Goal: Subscribe to service/newsletter

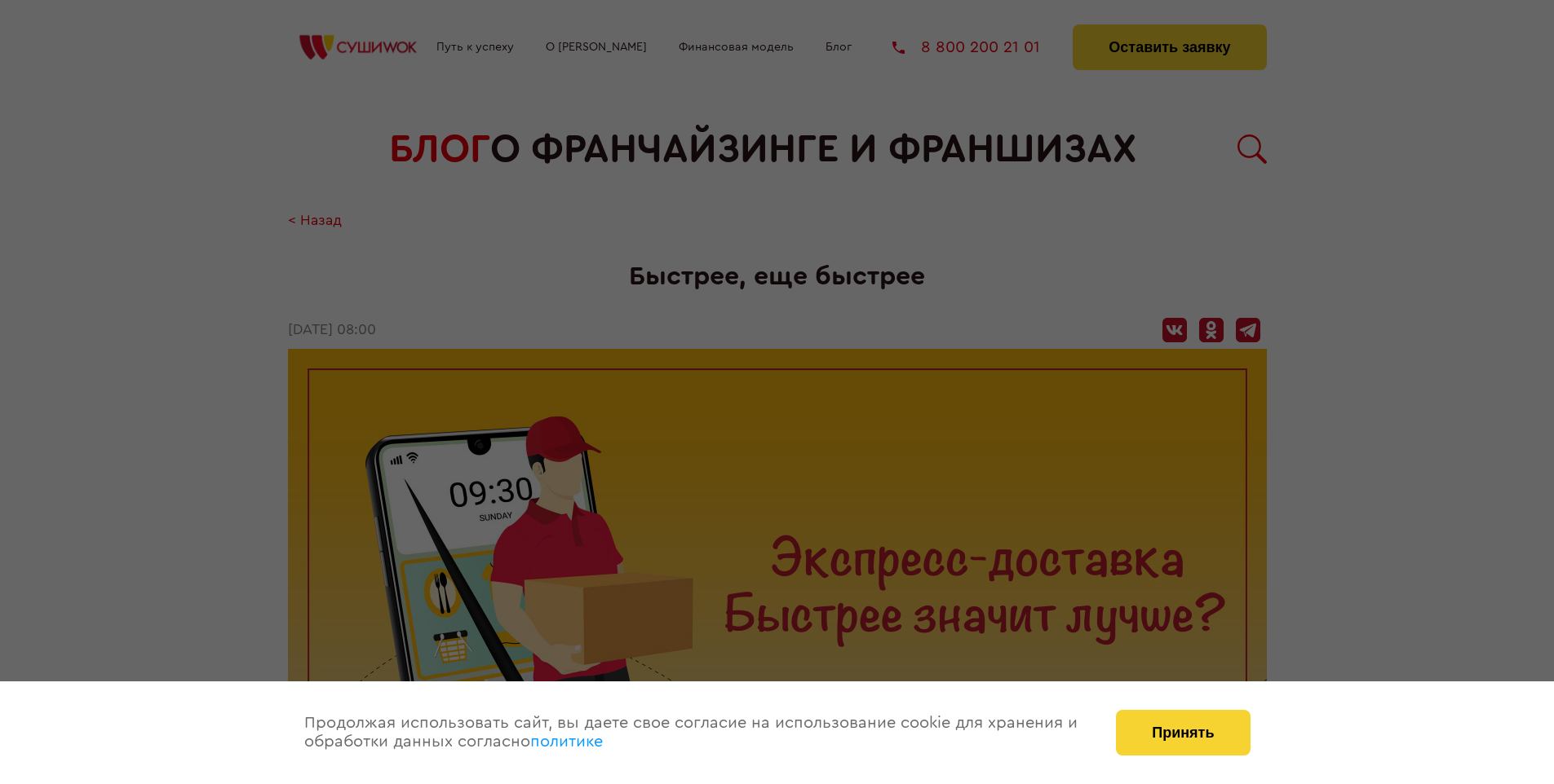
scroll to position [1714, 0]
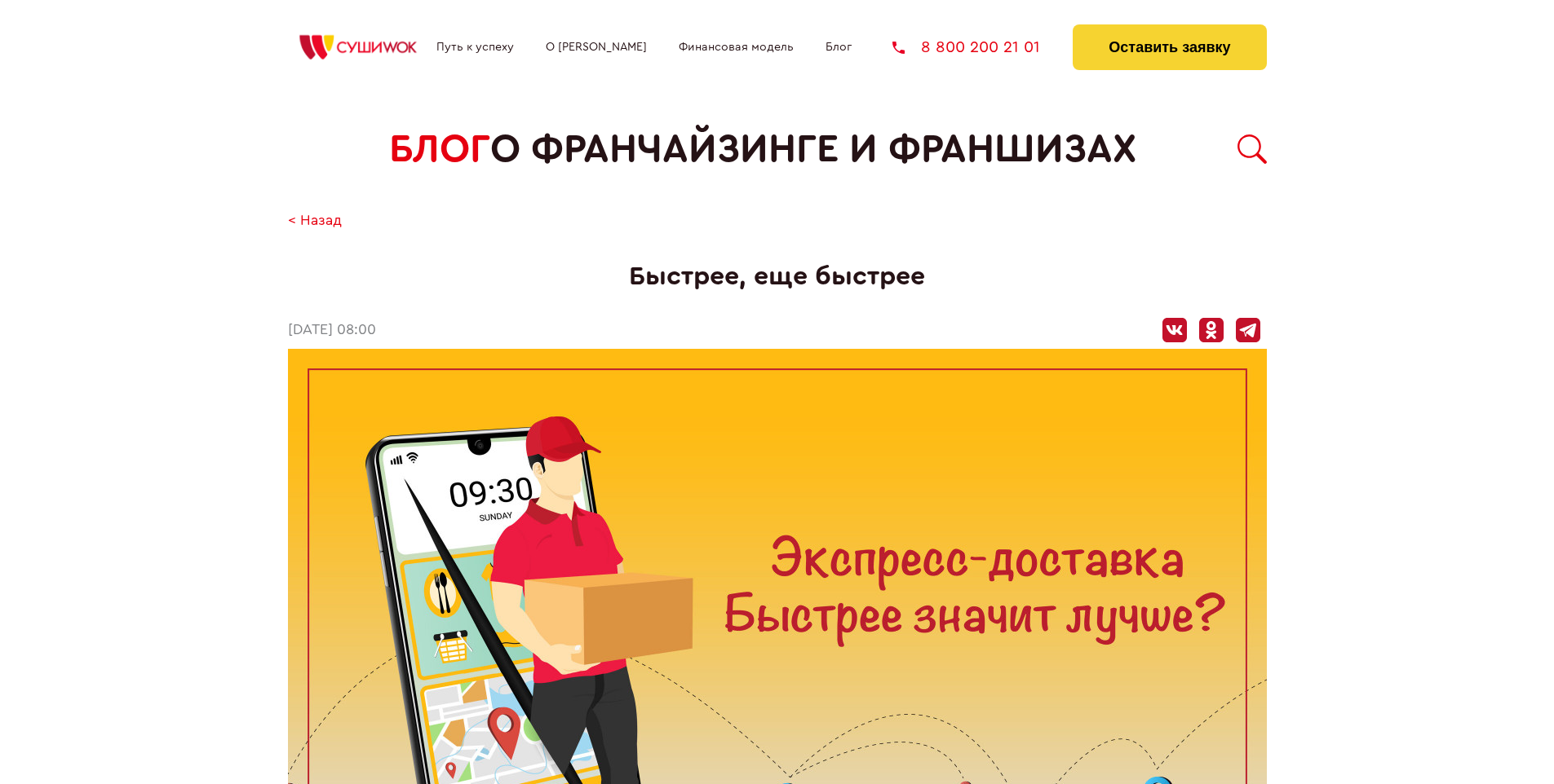
scroll to position [1714, 0]
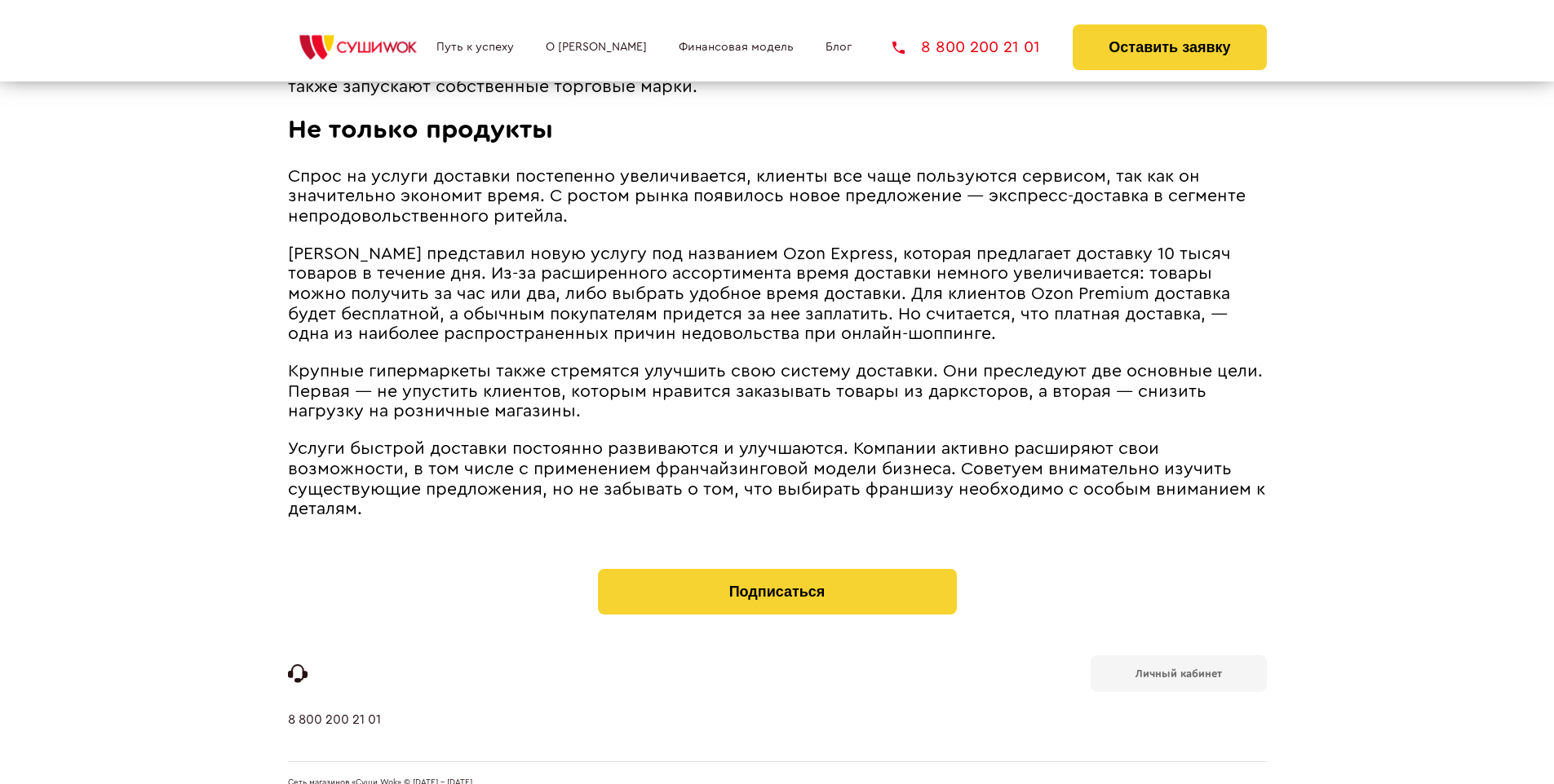
click at [1178, 669] on b "Личный кабинет" at bounding box center [1179, 674] width 86 height 10
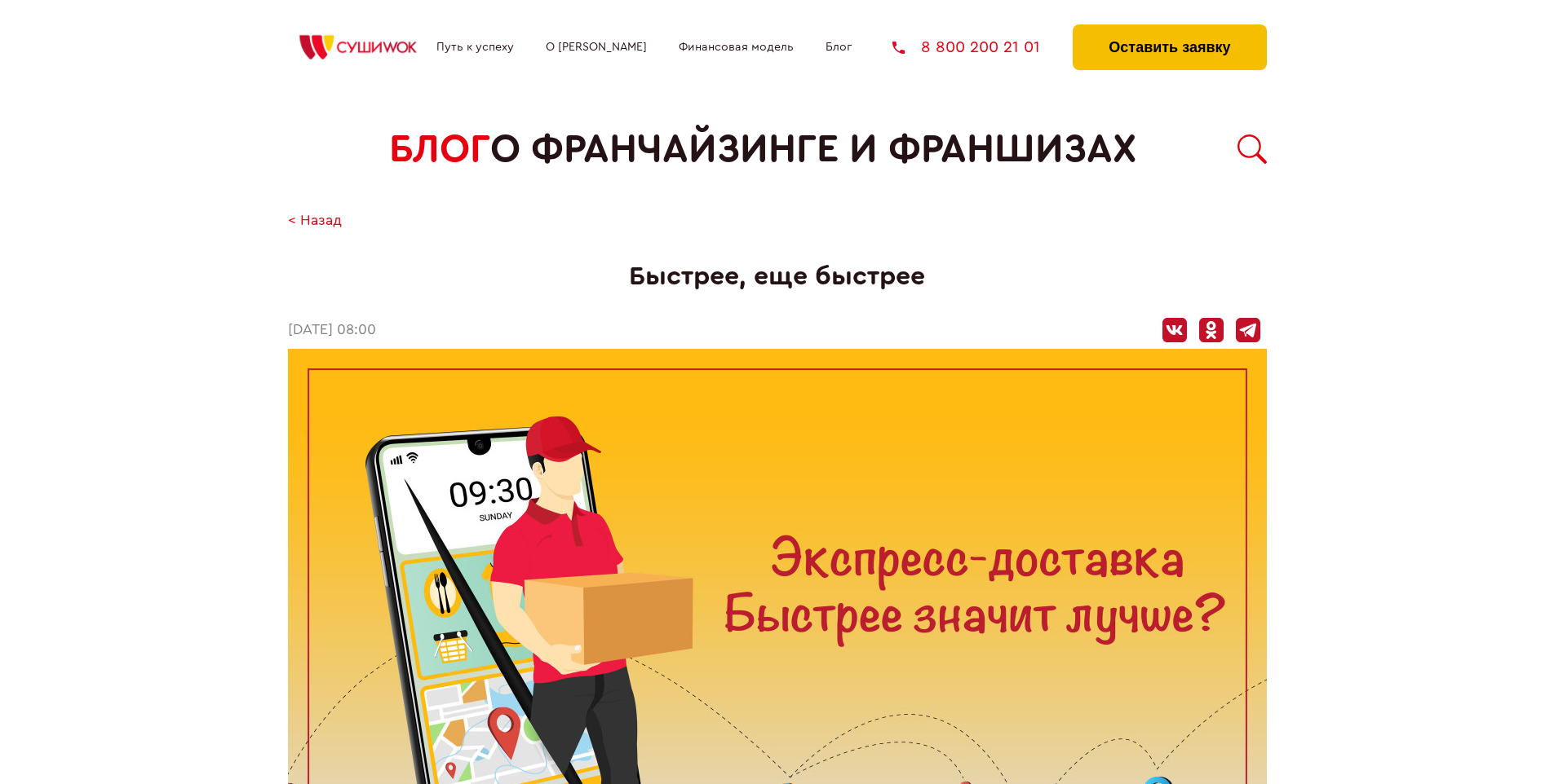
click at [1168, 28] on button "Оставить заявку" at bounding box center [1169, 46] width 194 height 46
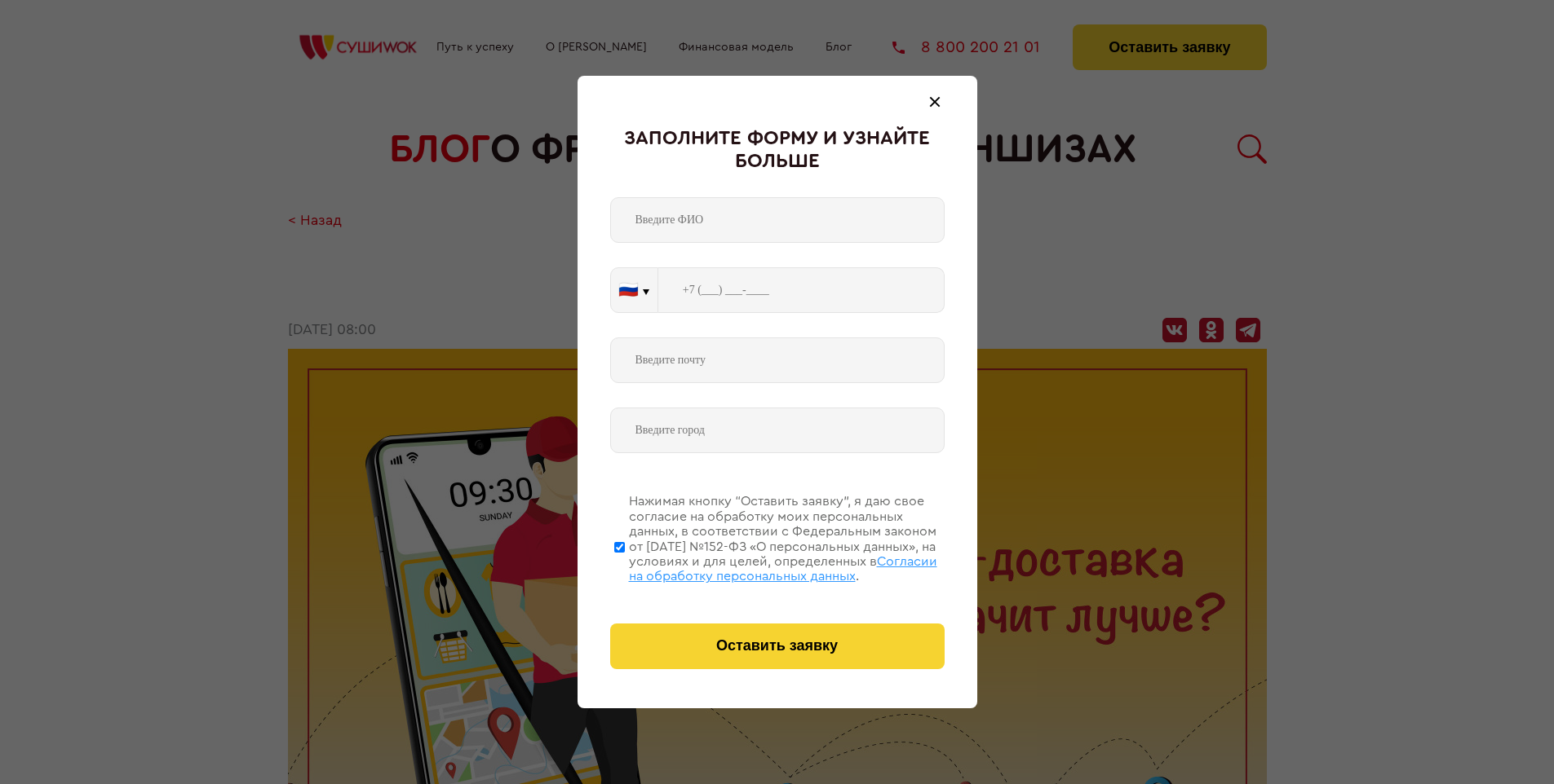
click at [756, 566] on span "Согласии на обработку персональных данных" at bounding box center [783, 569] width 308 height 28
click at [625, 566] on input "Нажимая кнопку “Оставить заявку”, я даю свое согласие на обработку моих персона…" at bounding box center [619, 547] width 10 height 131
checkbox input "false"
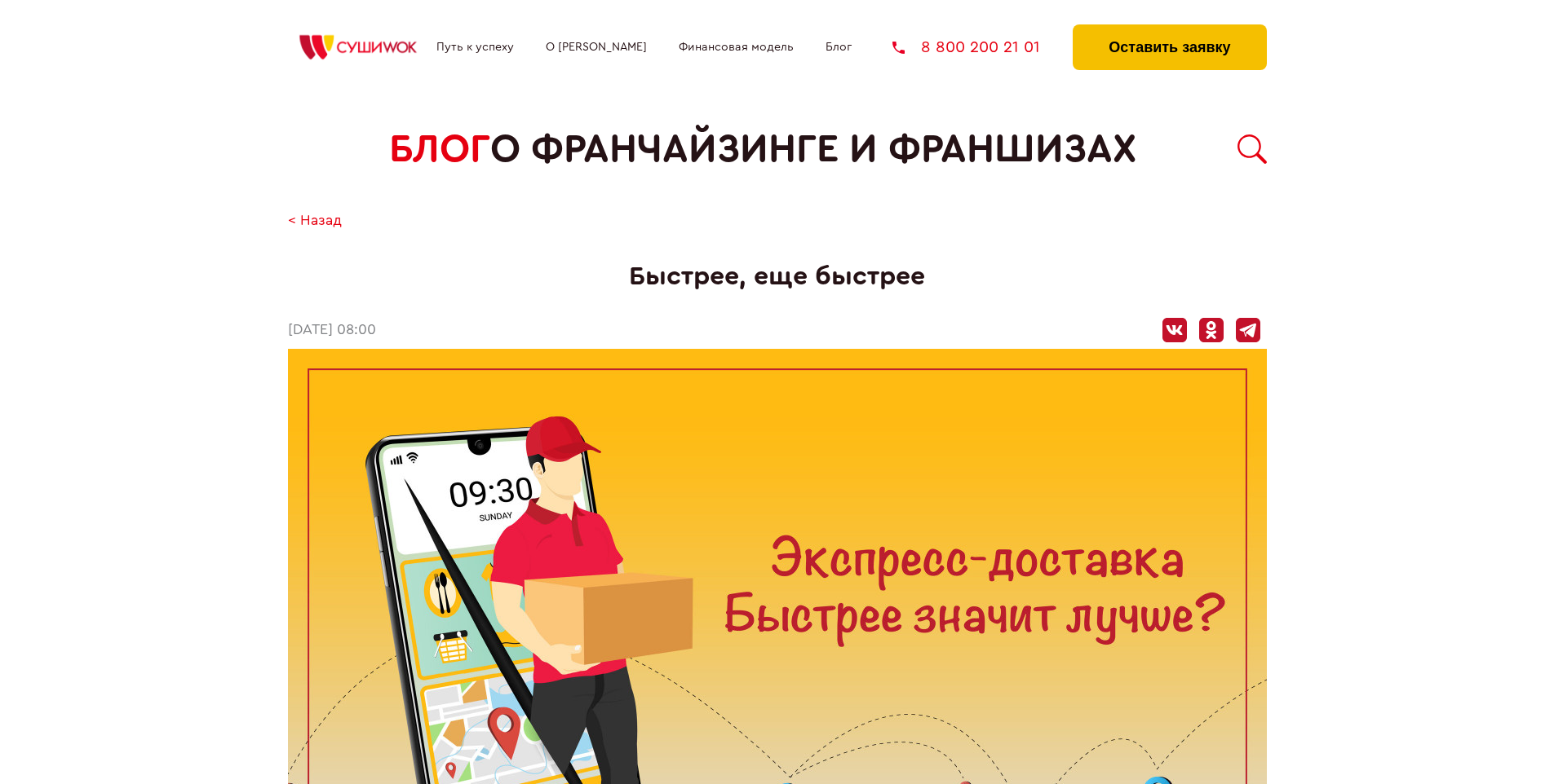
click at [1168, 28] on button "Оставить заявку" at bounding box center [1169, 46] width 194 height 46
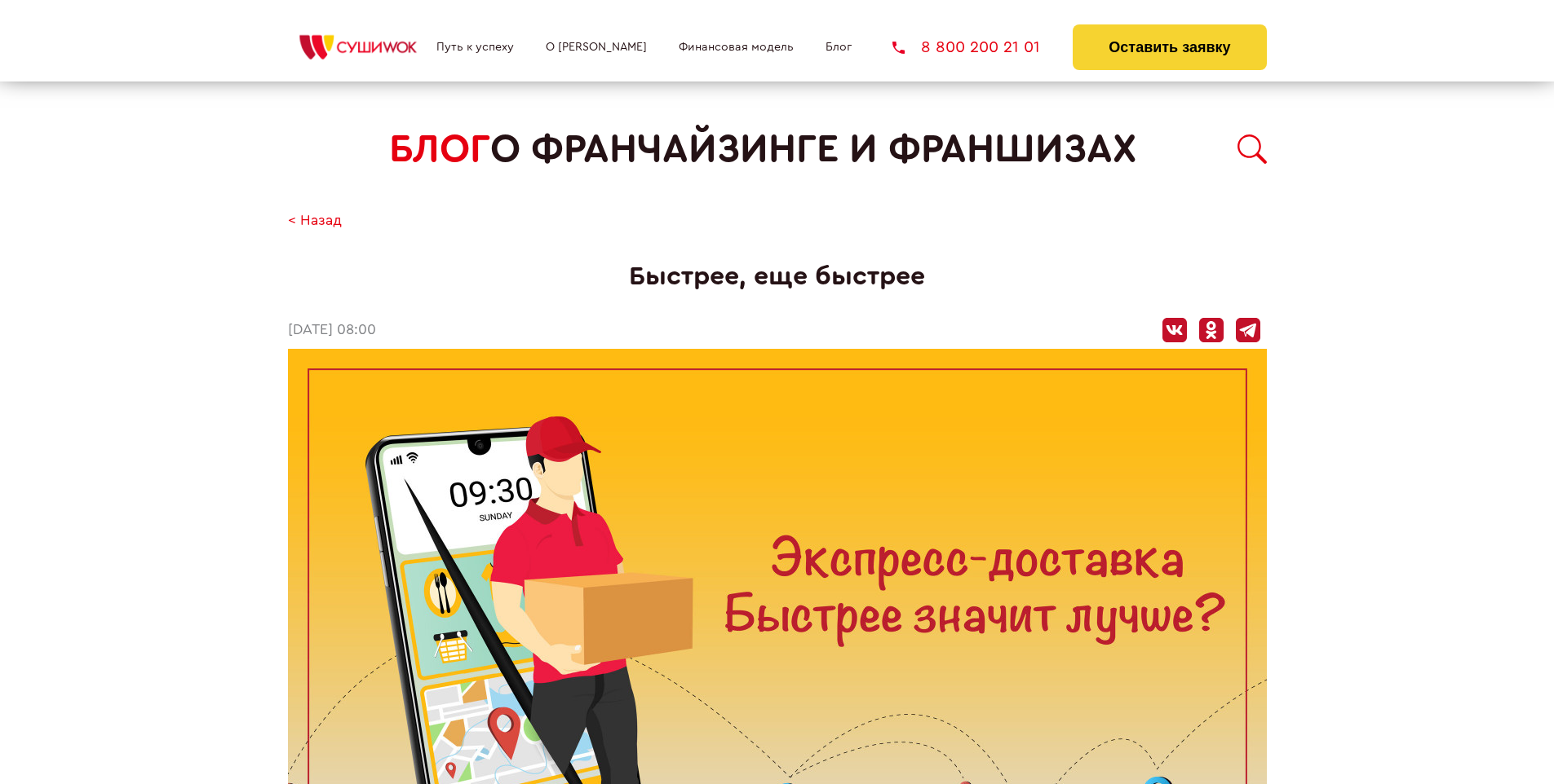
scroll to position [1714, 0]
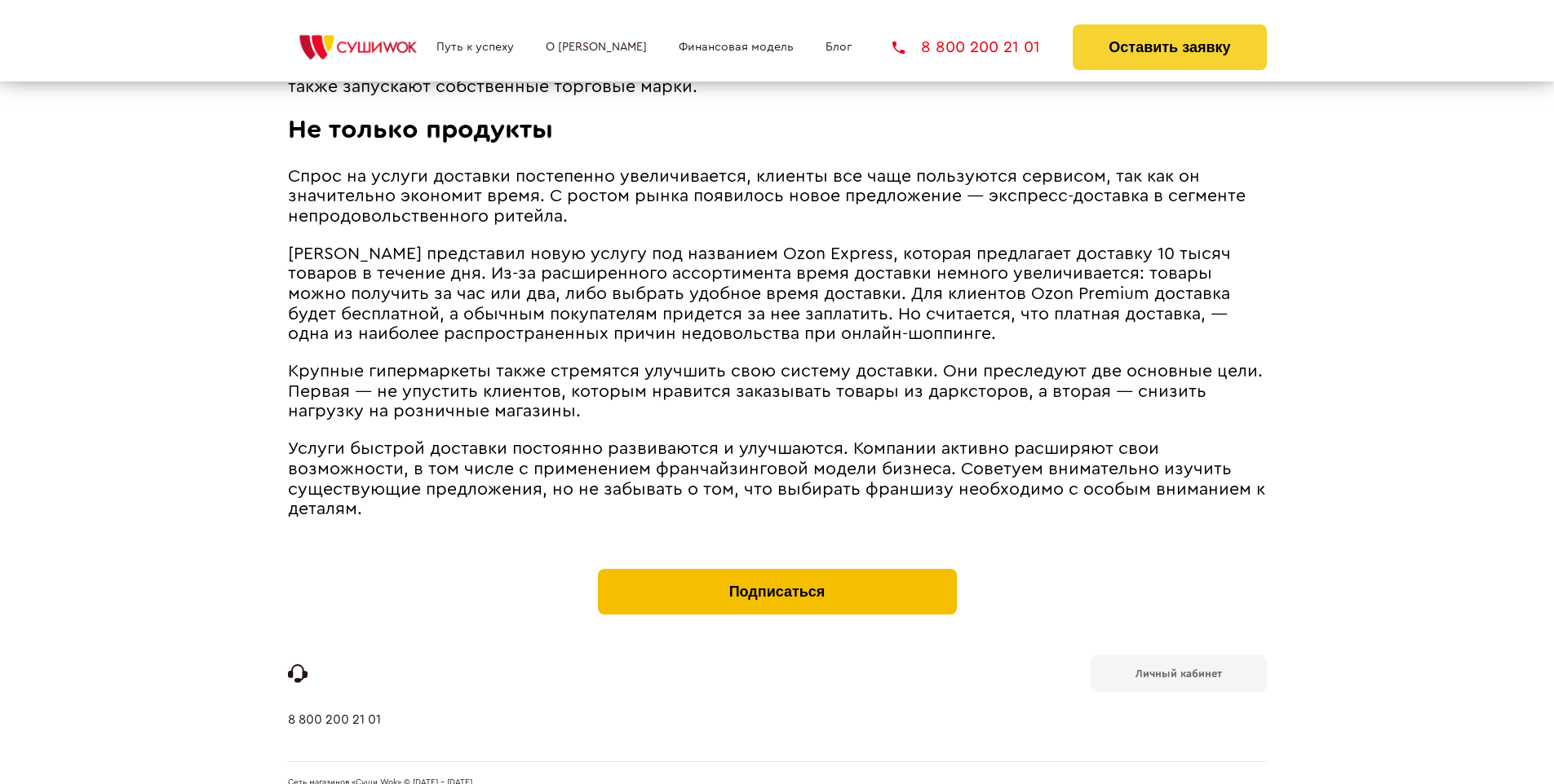
click at [777, 569] on button "Подписаться" at bounding box center [777, 591] width 359 height 46
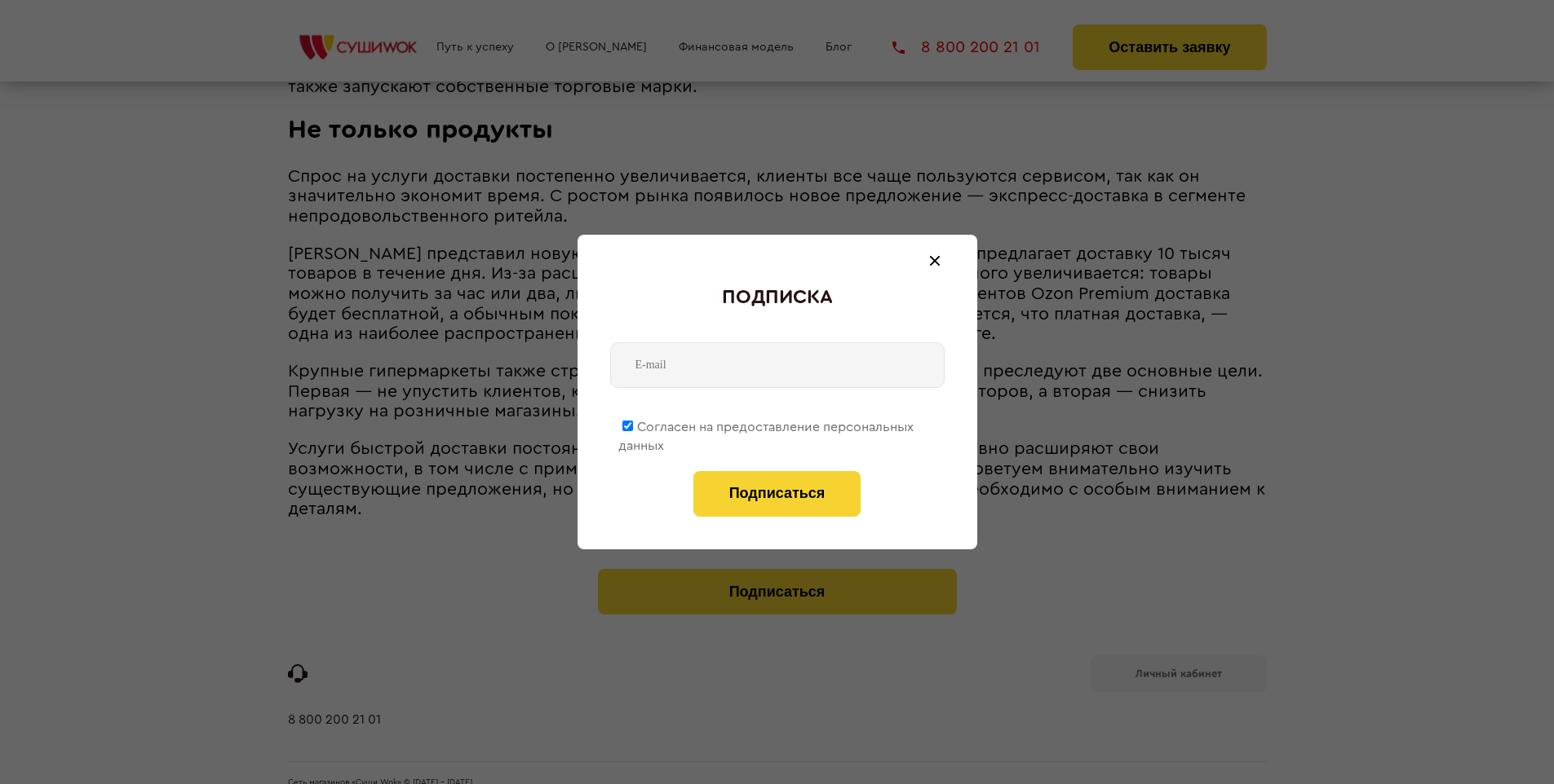
click at [766, 424] on span "Согласен на предоставление персональных данных" at bounding box center [765, 436] width 295 height 32
click at [633, 424] on input "Согласен на предоставление персональных данных" at bounding box center [628, 426] width 10 height 10
checkbox input "false"
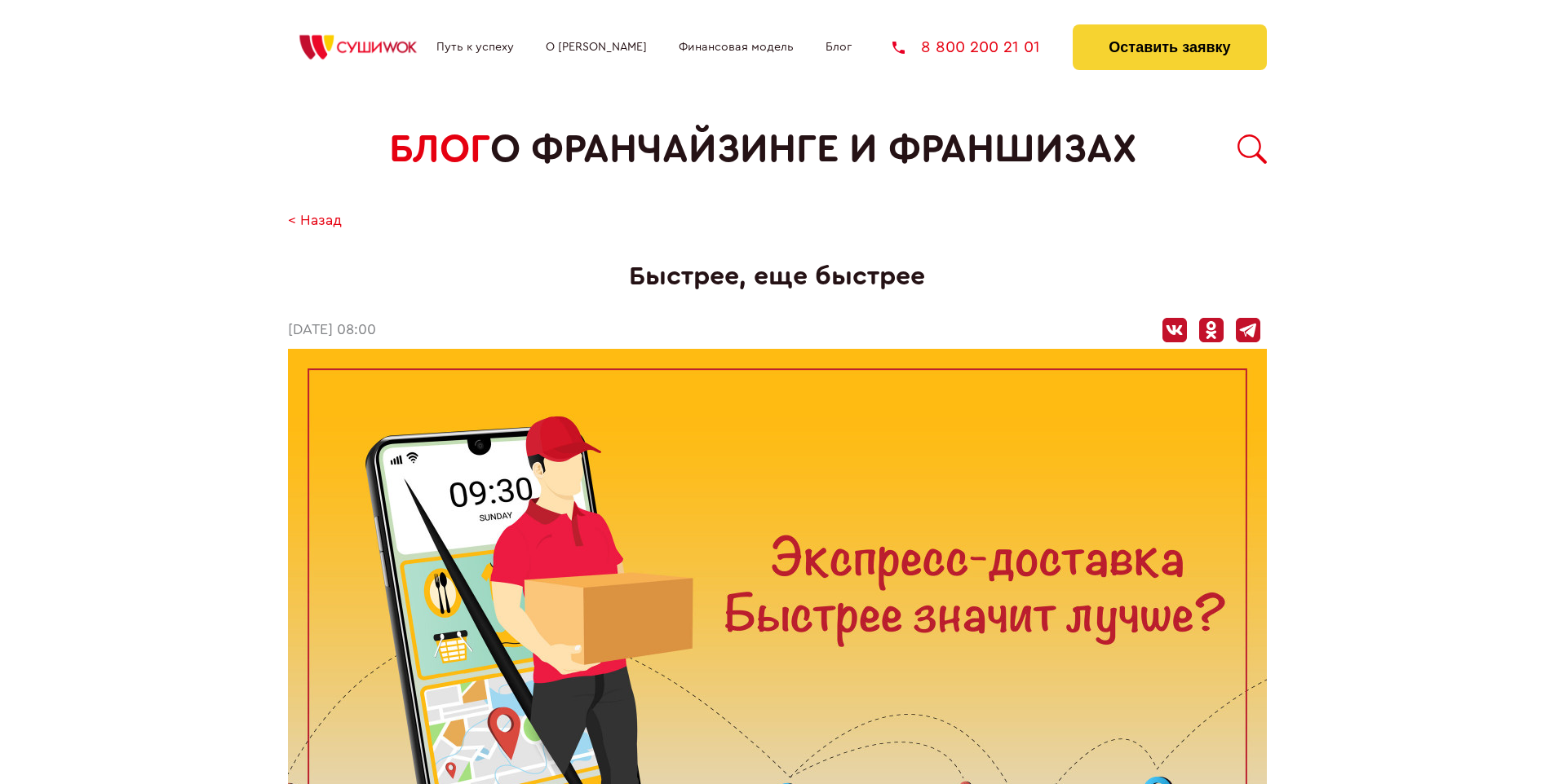
scroll to position [1714, 0]
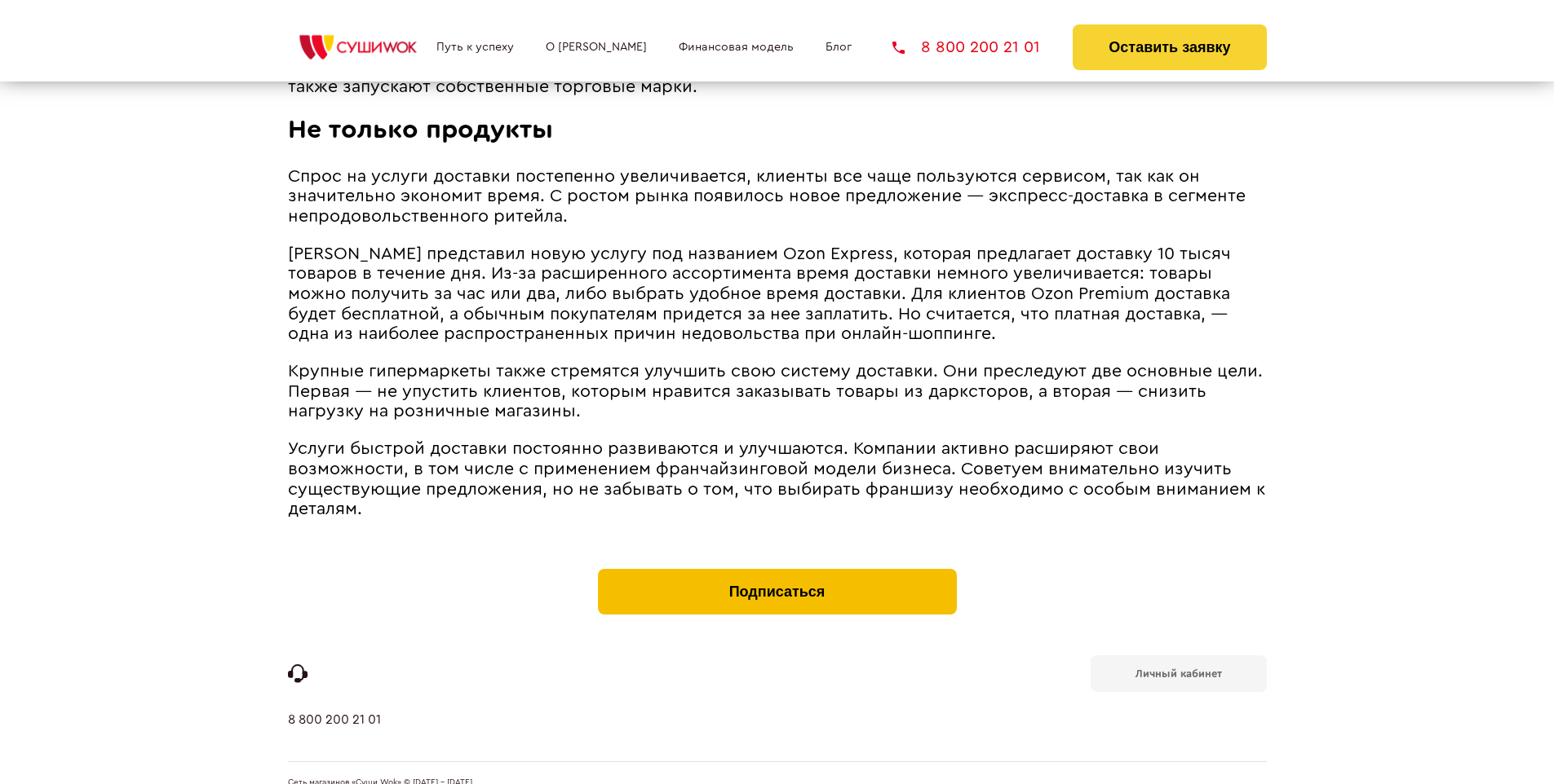
click at [777, 569] on button "Подписаться" at bounding box center [777, 591] width 359 height 46
